Goal: Entertainment & Leisure: Browse casually

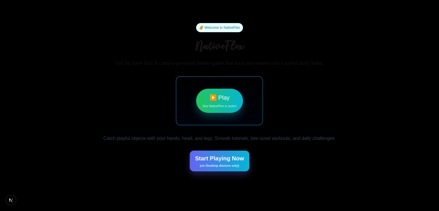
click at [141, 69] on div "🌈 Welcome to NativeFlex NativeFlex Get fit, have fun! A camera-powered fitness …" at bounding box center [219, 97] width 232 height 148
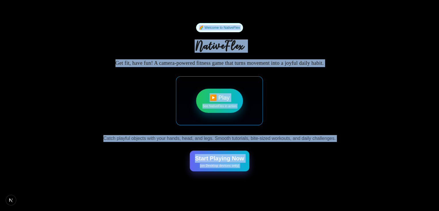
click at [146, 87] on div "🌈 Welcome to NativeFlex NativeFlex Get fit, have fun! A camera-powered fitness …" at bounding box center [219, 97] width 232 height 148
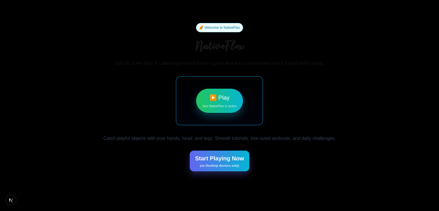
click at [184, 86] on div "▶️ Play See NativeFlex in action" at bounding box center [219, 101] width 86 height 48
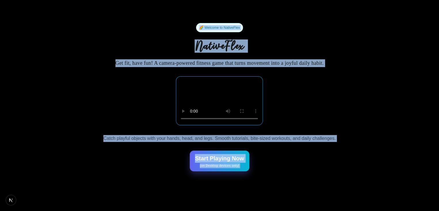
click at [128, 90] on div "🌈 Welcome to NativeFlex NativeFlex Get fit, have fun! A camera-powered fitness …" at bounding box center [219, 97] width 232 height 148
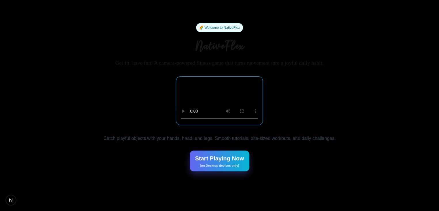
click at [13, 204] on icon "Open Next.js Dev Tools" at bounding box center [12, 200] width 12 height 12
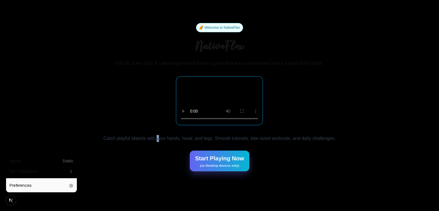
click at [158, 161] on div "🌈 Welcome to NativeFlex NativeFlex Get fit, have fun! A camera-powered fitness …" at bounding box center [219, 97] width 232 height 148
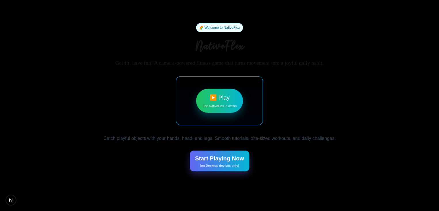
click at [211, 97] on button "▶️ Play See NativeFlex in action" at bounding box center [219, 101] width 47 height 24
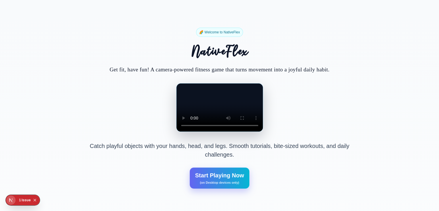
click at [23, 203] on div "Issue" at bounding box center [26, 200] width 9 height 10
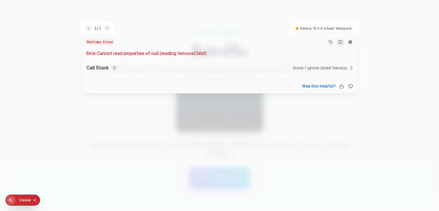
click at [95, 0] on div at bounding box center [219, 105] width 439 height 211
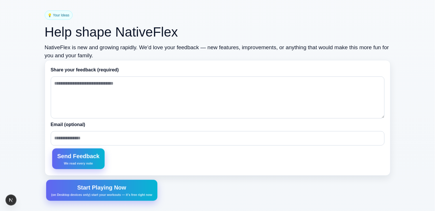
scroll to position [1210, 0]
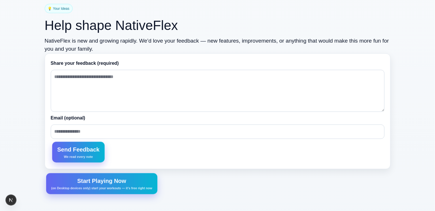
click at [115, 88] on textarea at bounding box center [218, 91] width 334 height 42
type textarea "****"
click at [75, 133] on input "email" at bounding box center [218, 131] width 334 height 14
click at [82, 154] on span "We read every note" at bounding box center [78, 156] width 29 height 5
click at [113, 130] on input "***" at bounding box center [218, 131] width 334 height 14
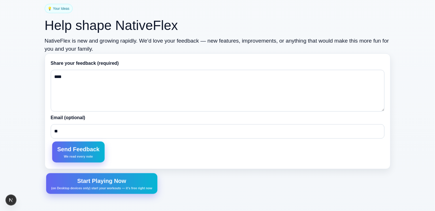
type input "*"
click at [83, 149] on span "Send Feedback" at bounding box center [78, 149] width 42 height 9
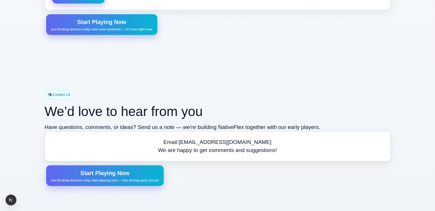
scroll to position [1369, 0]
click at [124, 178] on span "(on Desktop devices only) start playing now — free during early access" at bounding box center [104, 180] width 107 height 5
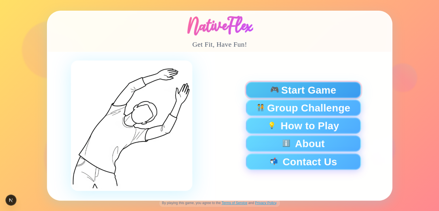
click at [294, 88] on span "Start Game" at bounding box center [308, 90] width 55 height 10
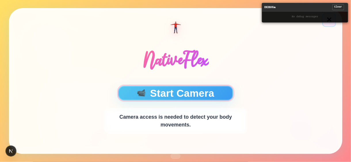
click at [185, 92] on button "📹 Start Camera" at bounding box center [175, 93] width 115 height 15
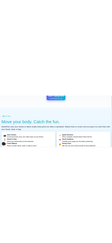
scroll to position [259, 0]
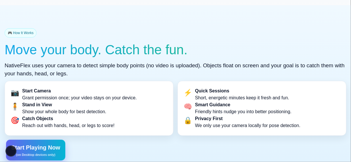
click at [231, 44] on h2 "Move your body. Catch the fun." at bounding box center [176, 50] width 342 height 20
click at [242, 43] on h2 "Move your body. Catch the fun." at bounding box center [176, 50] width 342 height 20
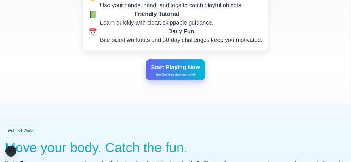
scroll to position [173, 0]
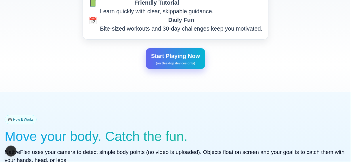
click at [171, 56] on span "Start Playing Now" at bounding box center [175, 56] width 49 height 9
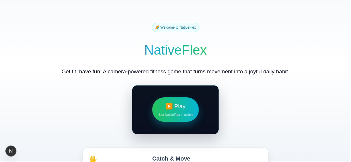
click at [128, 60] on div "🌈 Welcome to NativeFlex NativeFlex Get fit, have fun! A camera-powered fitness …" at bounding box center [176, 132] width 228 height 219
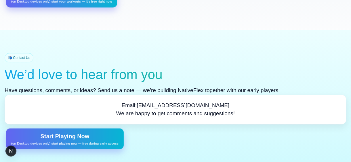
scroll to position [1396, 0]
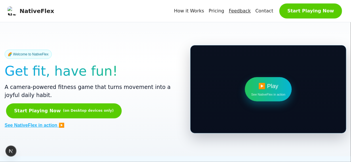
click at [243, 13] on link "Feedback" at bounding box center [240, 10] width 22 height 7
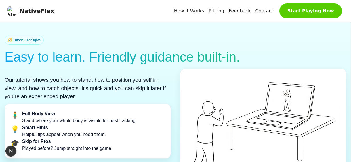
click at [267, 9] on link "Contact" at bounding box center [265, 10] width 18 height 7
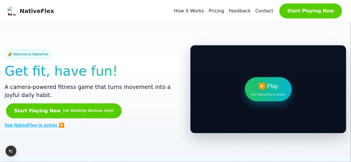
click at [65, 122] on link "See NativeFlex in action ▶️" at bounding box center [35, 125] width 60 height 7
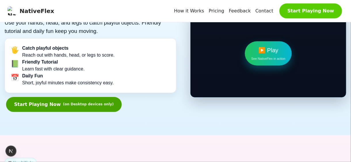
scroll to position [230, 0]
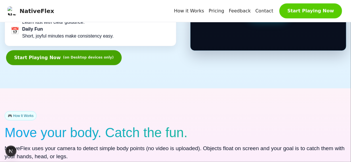
click at [71, 60] on button "Start Playing Now (on Desktop devices only)" at bounding box center [64, 57] width 116 height 15
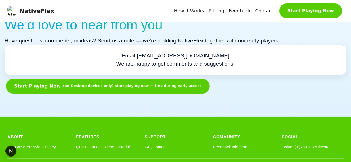
scroll to position [1625, 0]
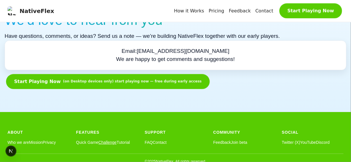
click at [113, 139] on link "Challenge" at bounding box center [108, 142] width 18 height 6
click at [253, 94] on section "📬 Contact Us We’d love to hear from you Have questions, comments, or ideas? Sen…" at bounding box center [175, 44] width 351 height 136
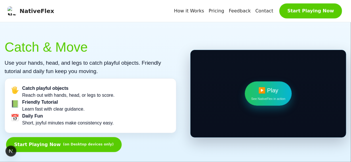
scroll to position [144, 0]
